Goal: Transaction & Acquisition: Register for event/course

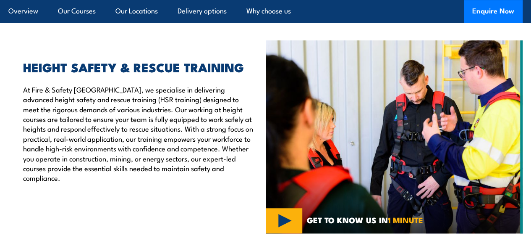
scroll to position [146, 0]
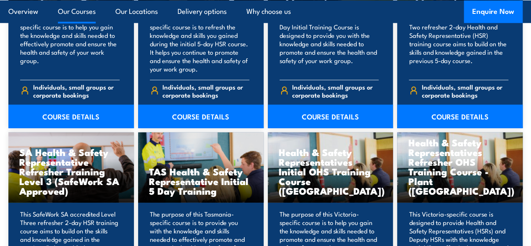
scroll to position [1259, 0]
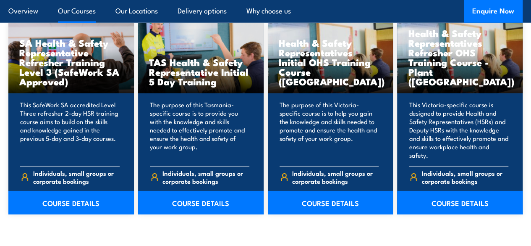
click at [357, 185] on span "Individuals, small groups or corporate bookings" at bounding box center [335, 177] width 86 height 16
click at [353, 214] on link "COURSE DETAILS" at bounding box center [331, 203] width 126 height 24
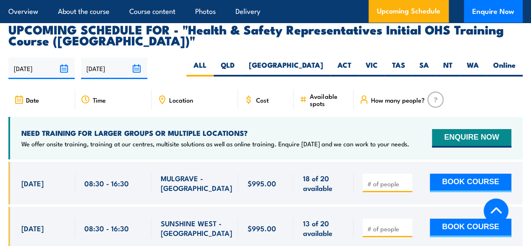
scroll to position [1469, 0]
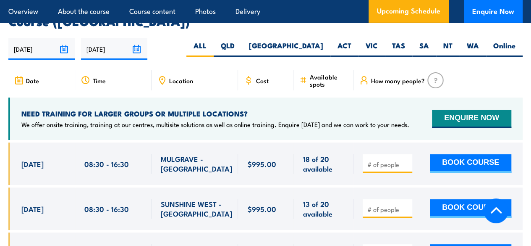
click at [371, 57] on label "VIC" at bounding box center [371, 49] width 26 height 16
click at [373, 57] on label "VIC" at bounding box center [371, 49] width 26 height 16
click at [378, 46] on input "VIC" at bounding box center [380, 43] width 5 height 5
radio input "true"
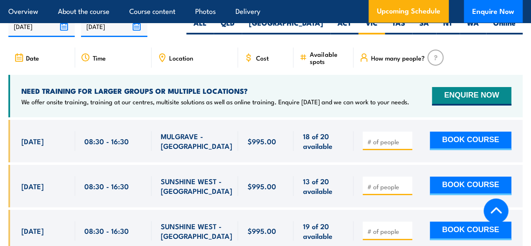
scroll to position [1511, 0]
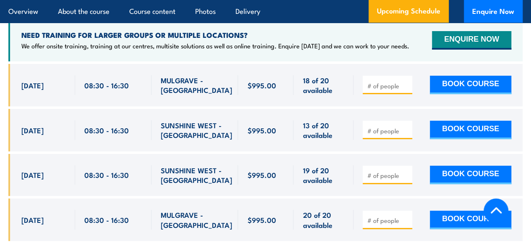
scroll to position [1565, 0]
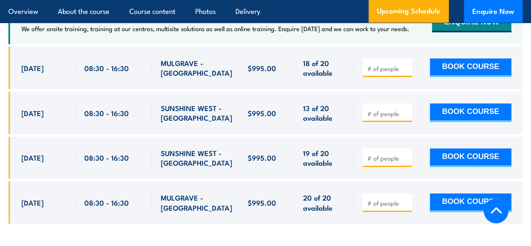
click at [397, 73] on input "number" at bounding box center [388, 68] width 42 height 8
type input "1"
click at [406, 72] on input "1" at bounding box center [388, 68] width 42 height 8
click at [466, 76] on button "BOOK COURSE" at bounding box center [470, 67] width 81 height 18
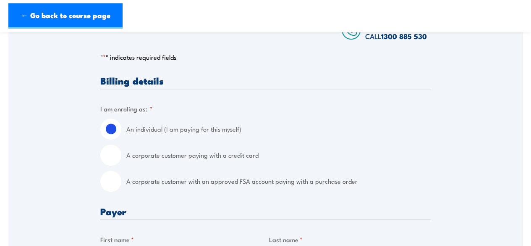
scroll to position [210, 0]
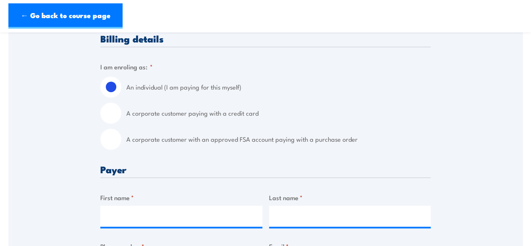
click at [109, 118] on input "A corporate customer paying with a credit card" at bounding box center [110, 112] width 21 height 21
radio input "true"
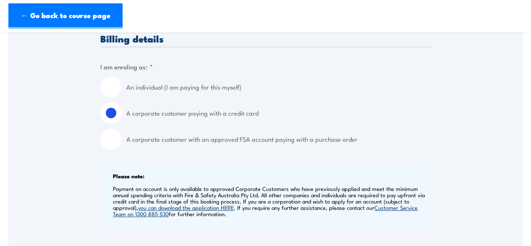
click at [111, 83] on input "An individual (I am paying for this myself)" at bounding box center [110, 86] width 21 height 21
radio input "true"
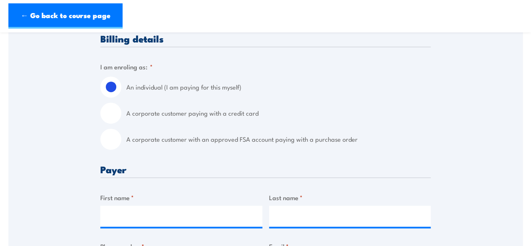
click at [108, 107] on input "A corporate customer paying with a credit card" at bounding box center [110, 112] width 21 height 21
radio input "true"
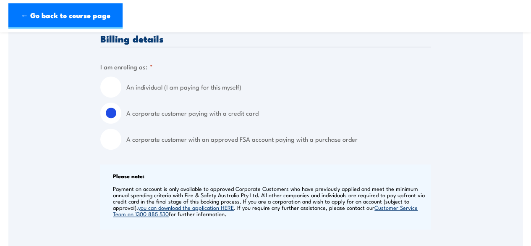
click at [112, 86] on input "An individual (I am paying for this myself)" at bounding box center [110, 86] width 21 height 21
radio input "true"
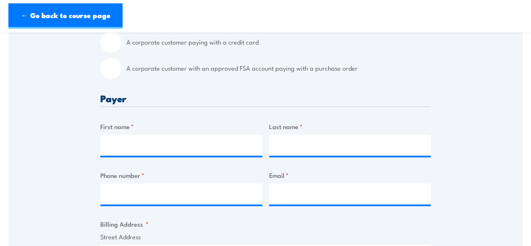
scroll to position [294, 0]
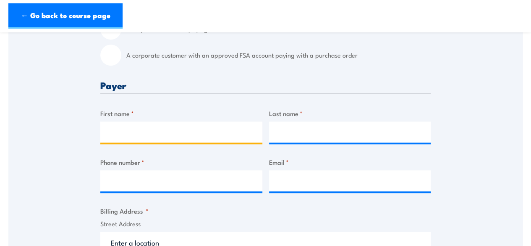
click at [214, 129] on input "First name *" at bounding box center [181, 131] width 162 height 21
type input "Sue"
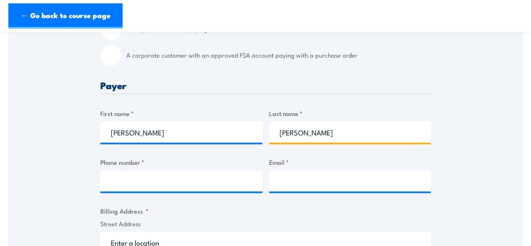
type input "Hayes"
click at [201, 191] on div at bounding box center [181, 180] width 162 height 21
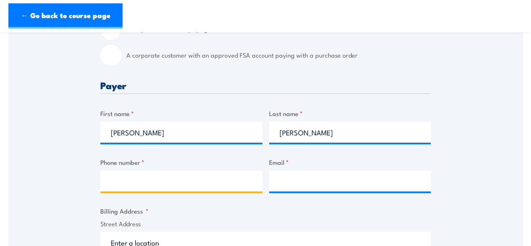
click at [201, 178] on input "Phone number *" at bounding box center [181, 180] width 162 height 21
type input "0458253548"
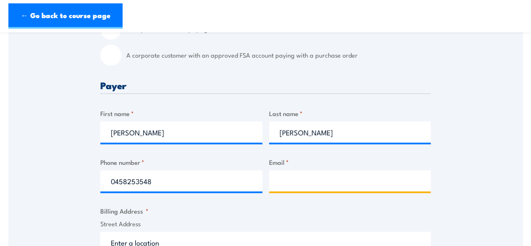
type input "sue.hayes@galepacific.com"
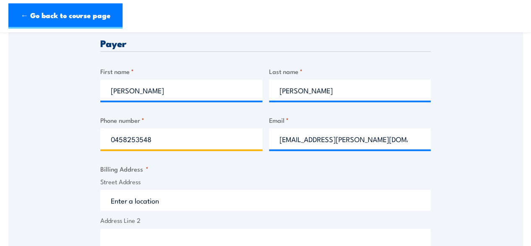
scroll to position [378, 0]
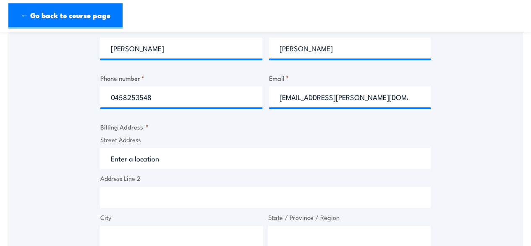
click at [169, 157] on input "Street Address" at bounding box center [265, 157] width 330 height 21
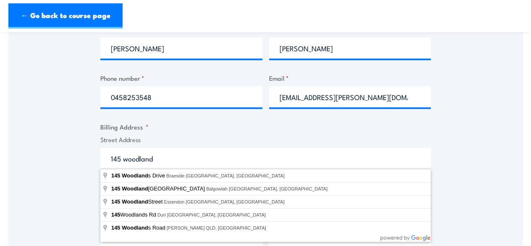
type input "145 Woodlands Drive, Braeside VIC, Australia"
type input "145 Woodlands Dr"
type input "Braeside"
type input "Victoria"
type input "3195"
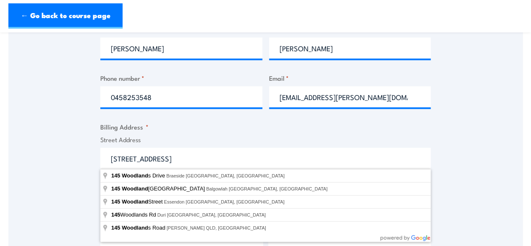
select select "Australia"
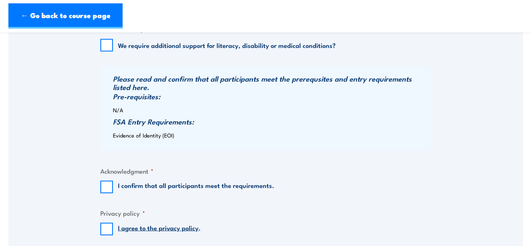
scroll to position [672, 0]
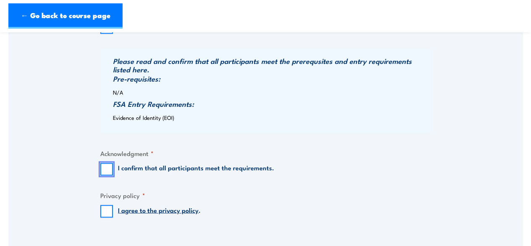
click at [106, 170] on input "I confirm that all participants meet the requirements." at bounding box center [106, 168] width 13 height 13
checkbox input "true"
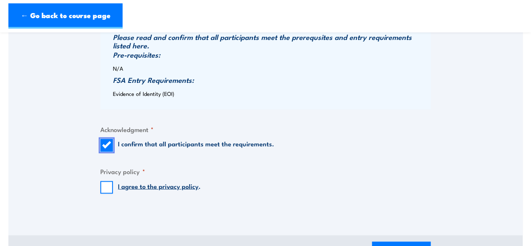
scroll to position [714, 0]
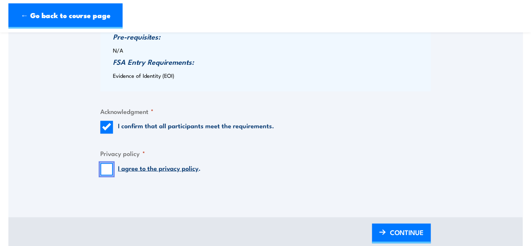
click at [107, 170] on input "I agree to the privacy policy ." at bounding box center [106, 168] width 13 height 13
checkbox input "true"
click at [411, 232] on span "CONTINUE" at bounding box center [407, 231] width 34 height 22
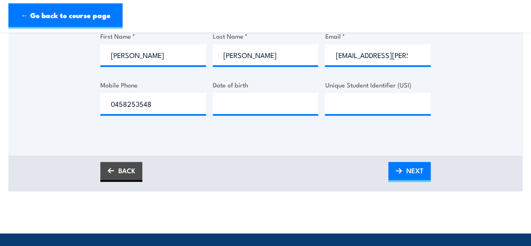
scroll to position [210, 0]
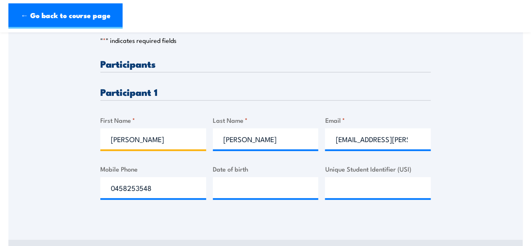
drag, startPoint x: 133, startPoint y: 143, endPoint x: 1, endPoint y: 114, distance: 135.8
click at [1, 114] on section "Health & Safety Representatives Initial OHS Training Course (VIC) 27 - 31 Octob…" at bounding box center [265, 53] width 531 height 443
type input "Martin"
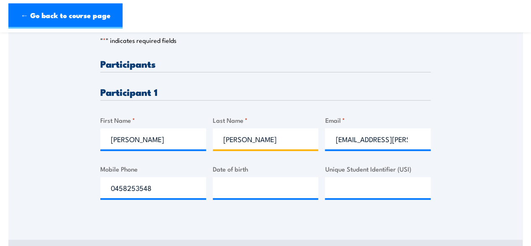
drag, startPoint x: 263, startPoint y: 141, endPoint x: 69, endPoint y: 131, distance: 194.2
click at [68, 131] on div "Please provide names and contact details for each of the participants below. No…" at bounding box center [265, 81] width 514 height 270
type input "Agustinus"
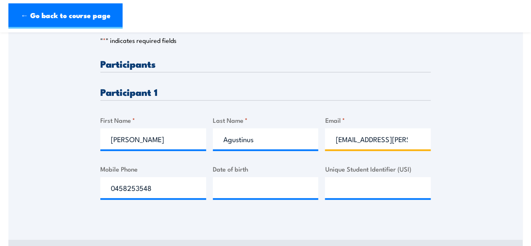
scroll to position [0, 0]
drag, startPoint x: 413, startPoint y: 136, endPoint x: 291, endPoint y: 137, distance: 121.7
click at [291, 137] on div "Please provide names and contact details for each of the participants below. No…" at bounding box center [265, 136] width 330 height 154
type input "m"
type input "mailme1st@yahoo.com"
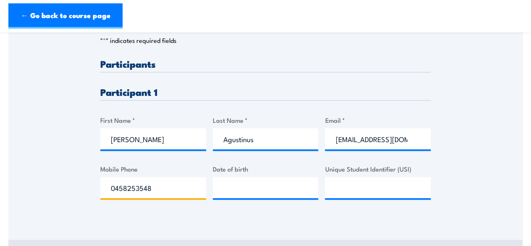
drag, startPoint x: 169, startPoint y: 190, endPoint x: 24, endPoint y: 178, distance: 145.3
click at [24, 178] on div "Please provide names and contact details for each of the participants below. No…" at bounding box center [265, 81] width 514 height 270
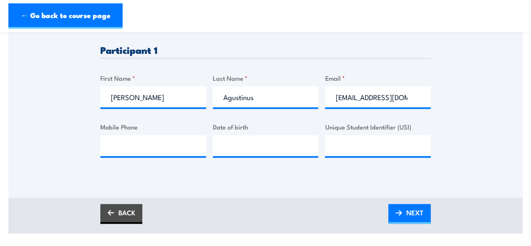
click at [412, 207] on span "NEXT" at bounding box center [414, 212] width 17 height 22
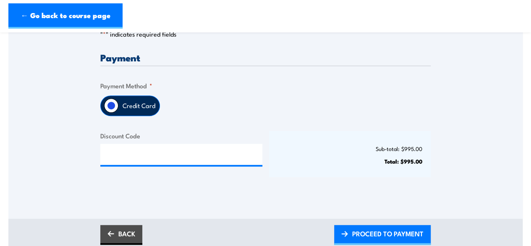
scroll to position [210, 0]
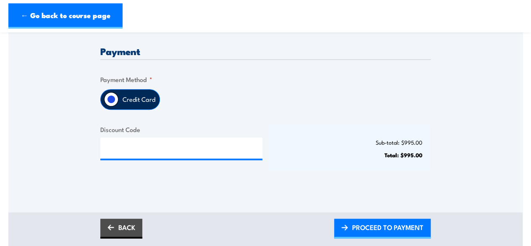
click at [399, 222] on span "PROCEED TO PAYMENT" at bounding box center [387, 227] width 71 height 22
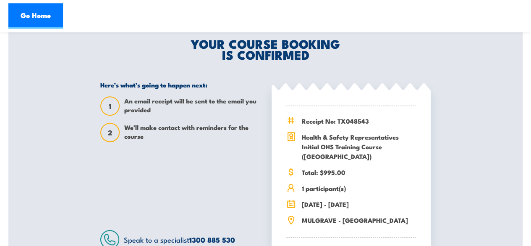
scroll to position [210, 0]
